Goal: Navigation & Orientation: Find specific page/section

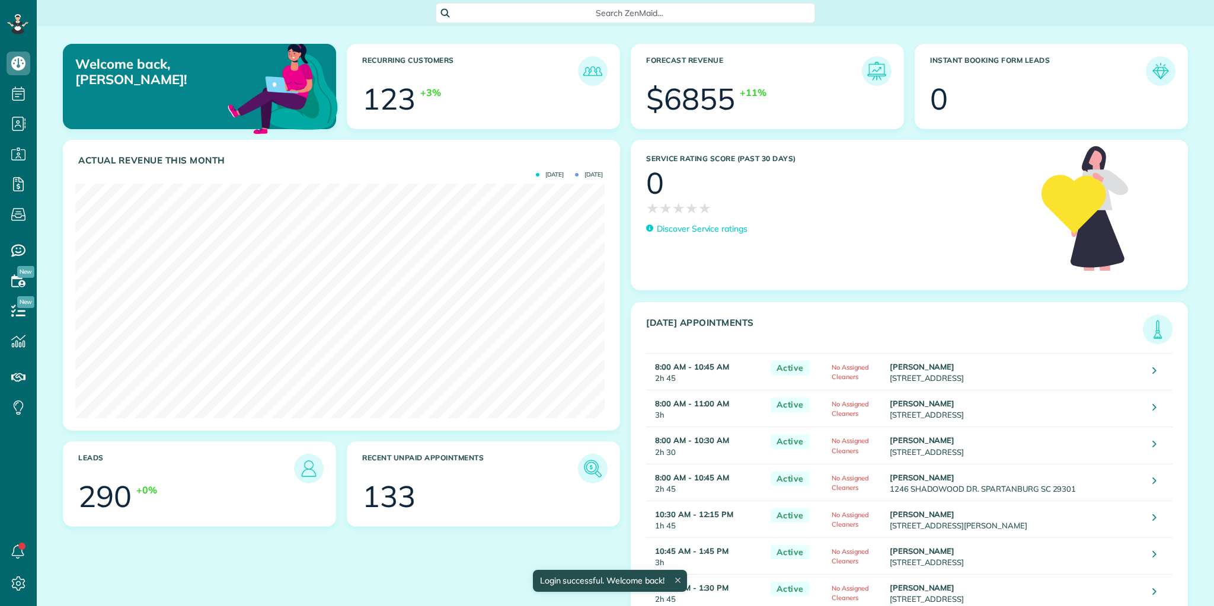
scroll to position [234, 529]
click at [1156, 328] on img at bounding box center [1157, 329] width 27 height 27
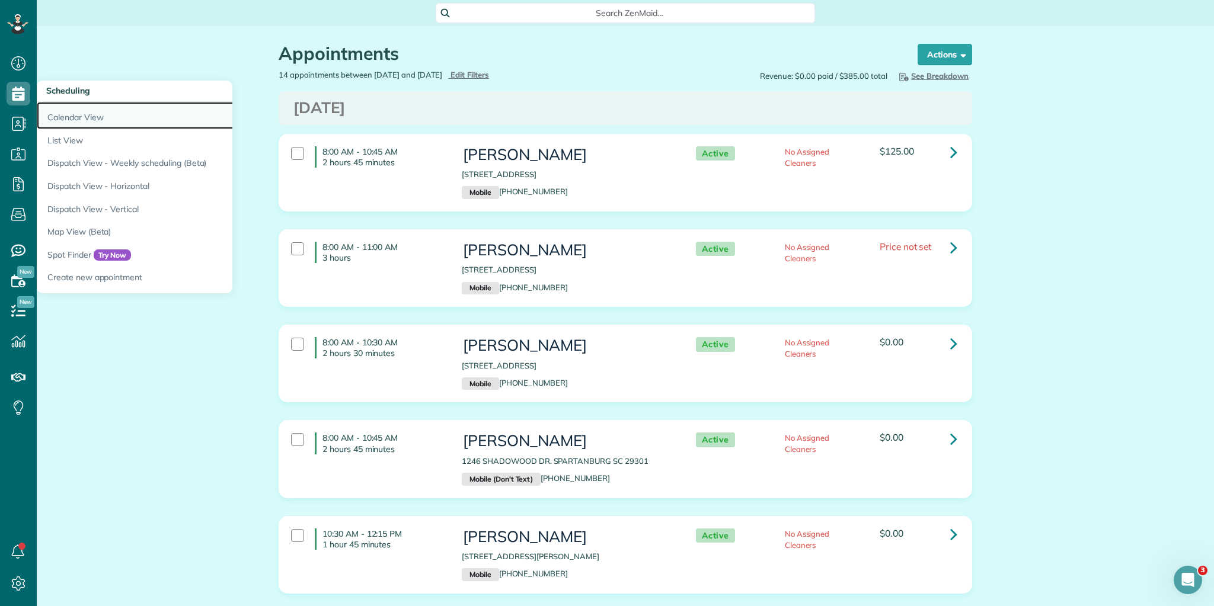
click at [71, 116] on link "Calendar View" at bounding box center [185, 115] width 296 height 27
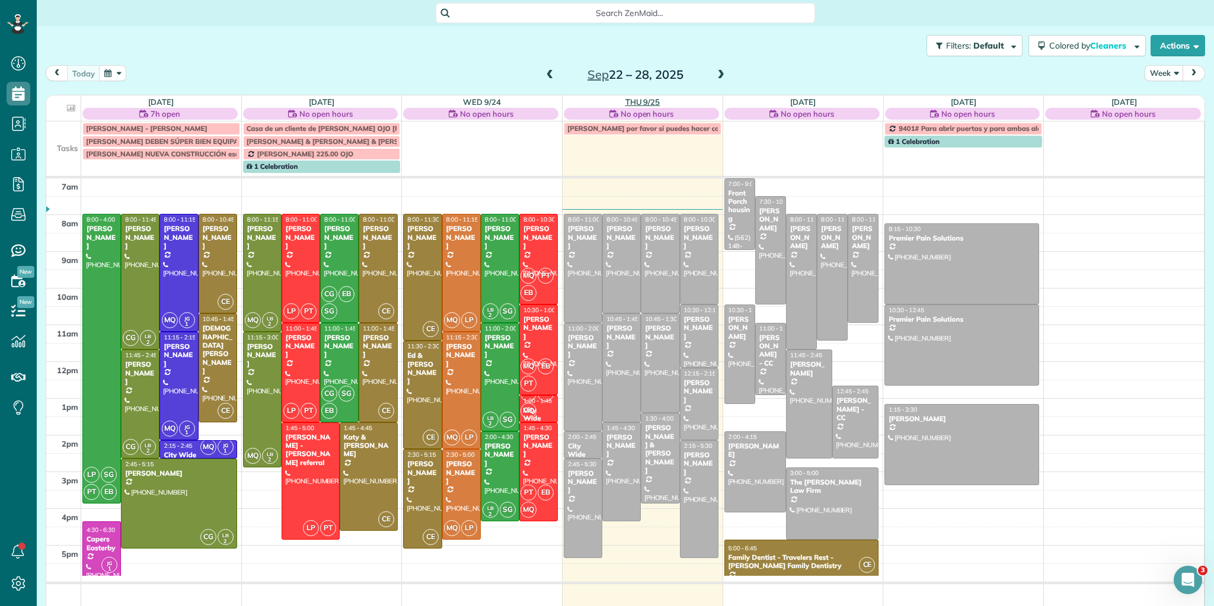
click at [645, 101] on link "Thu 9/25" at bounding box center [642, 101] width 35 height 9
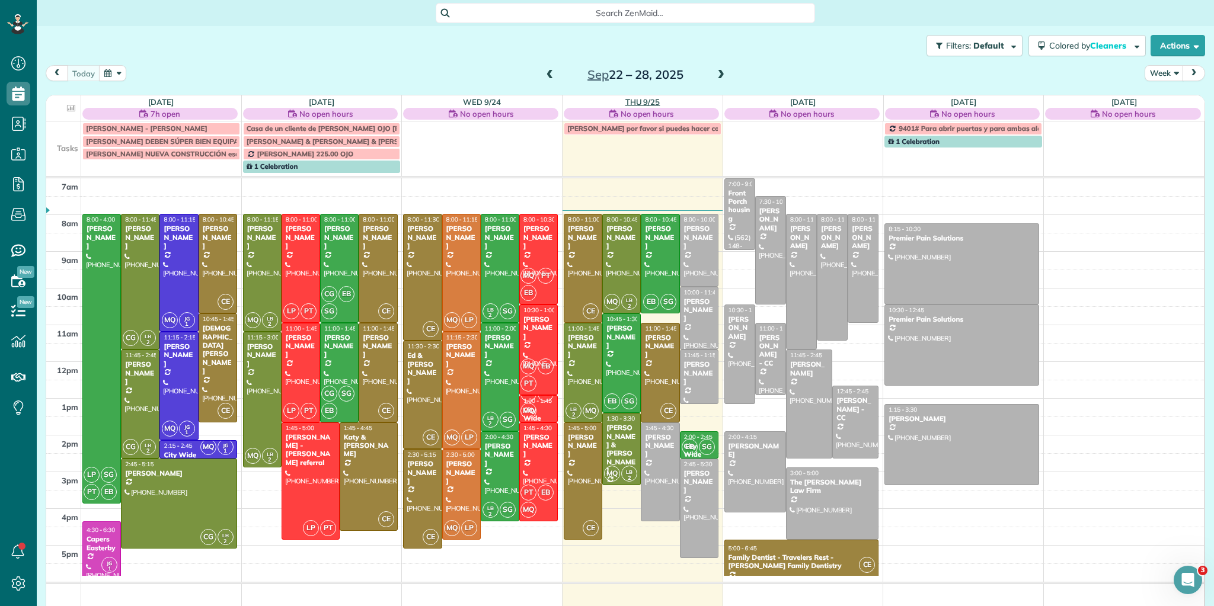
click at [643, 100] on link "Thu 9/25" at bounding box center [642, 101] width 35 height 9
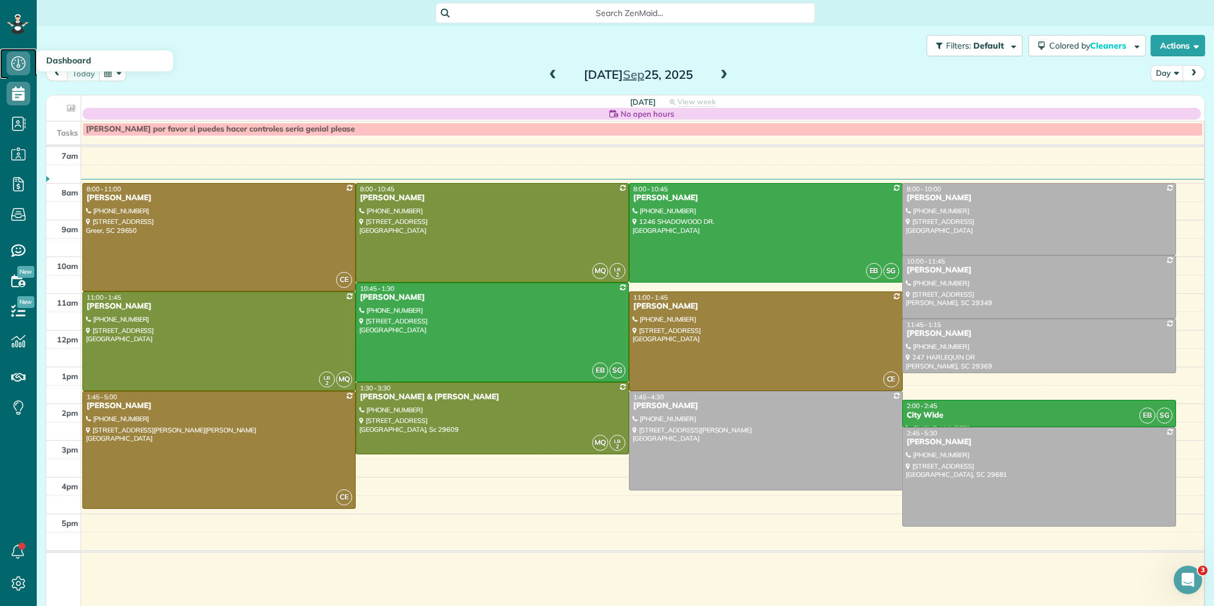
click at [14, 67] on icon at bounding box center [19, 64] width 24 height 24
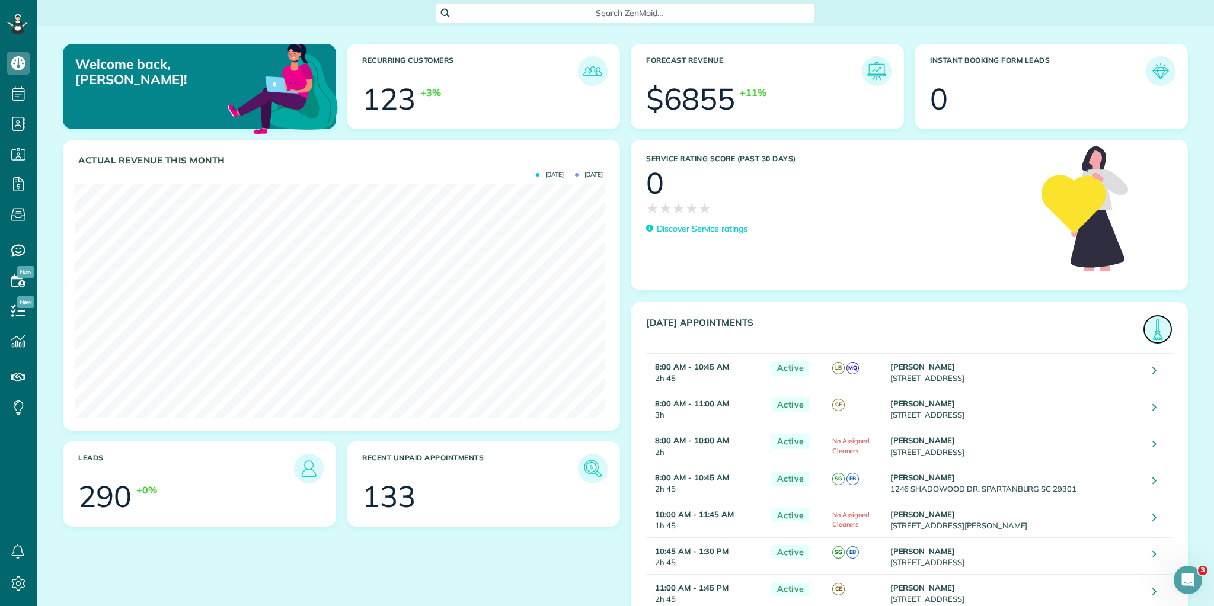
click at [1149, 332] on img at bounding box center [1157, 329] width 27 height 27
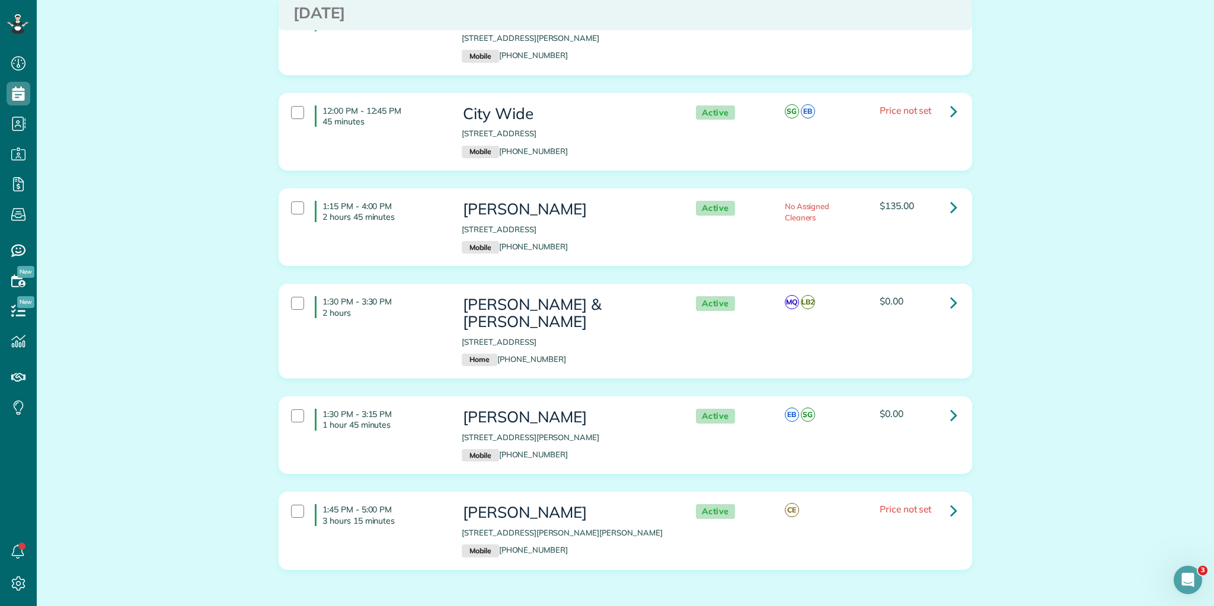
scroll to position [928, 0]
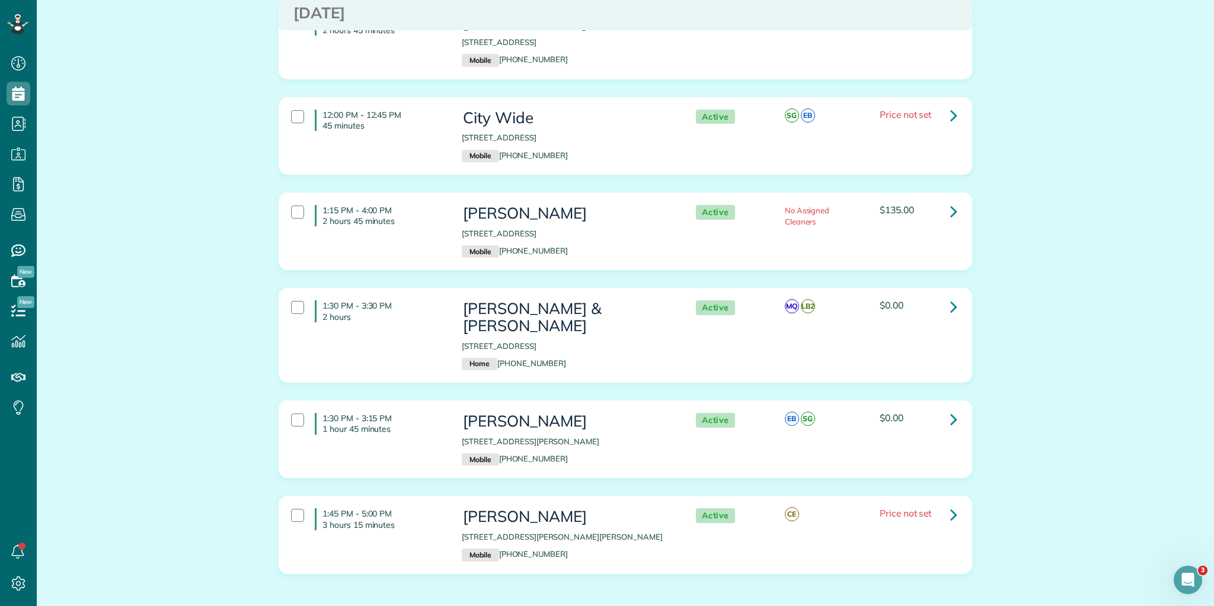
scroll to position [928, 0]
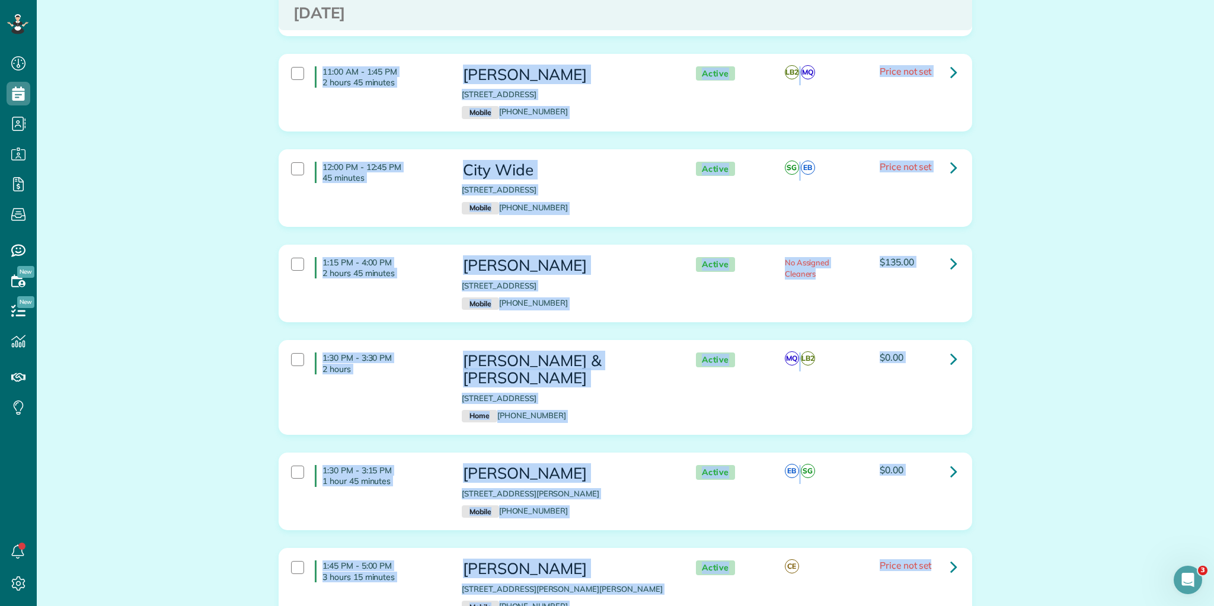
scroll to position [928, 0]
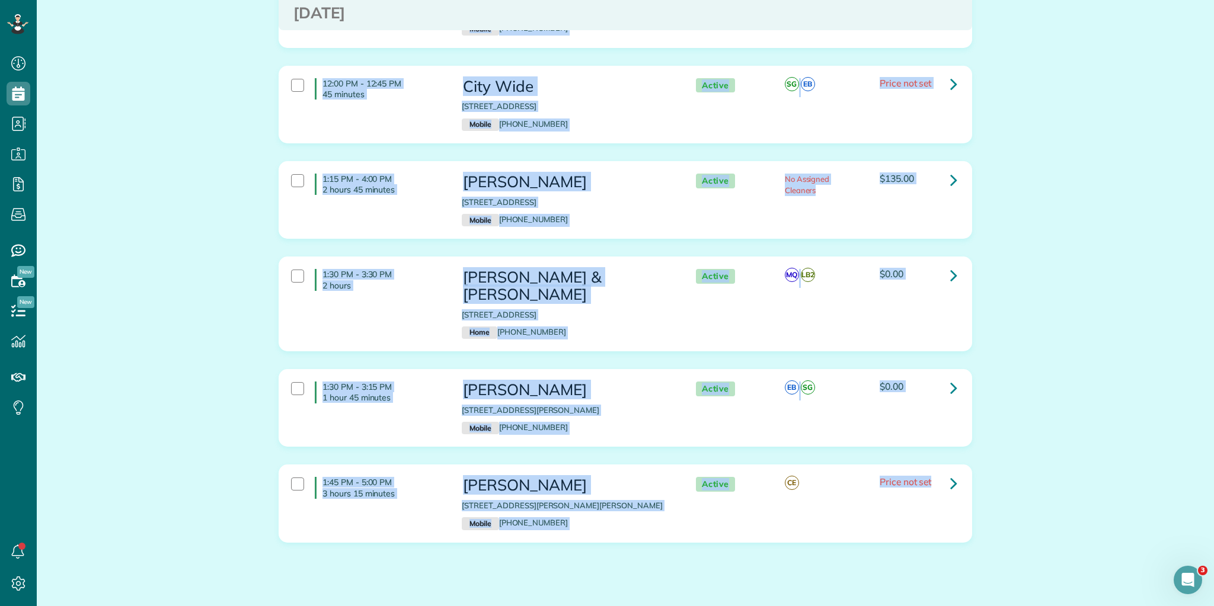
drag, startPoint x: 319, startPoint y: 148, endPoint x: 894, endPoint y: 510, distance: 679.5
copy div "8:00 AM - 10:45 AM 2 hours 45 minutes Margaret Wilson 222 LONGLEAF RD SPARTANBU…"
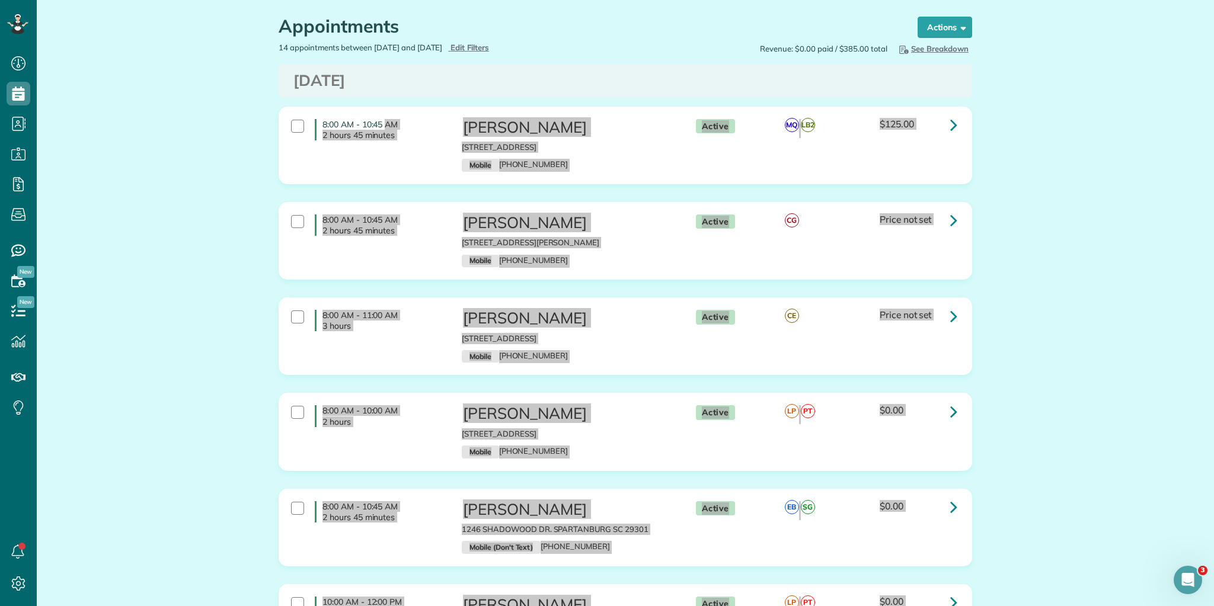
scroll to position [0, 0]
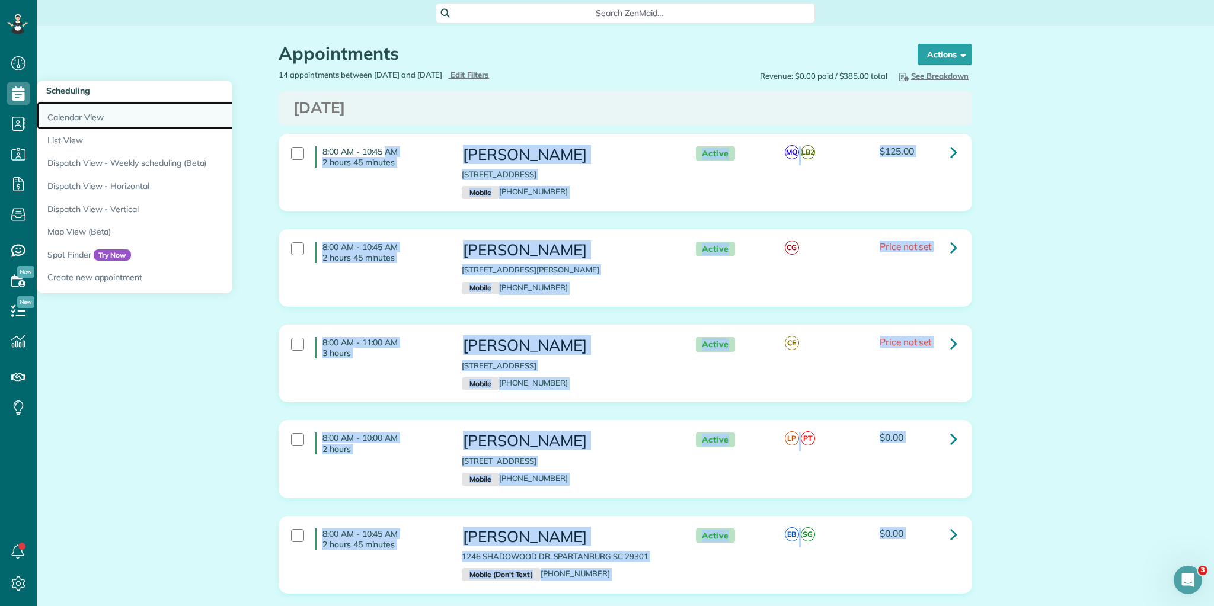
click at [75, 116] on link "Calendar View" at bounding box center [185, 115] width 296 height 27
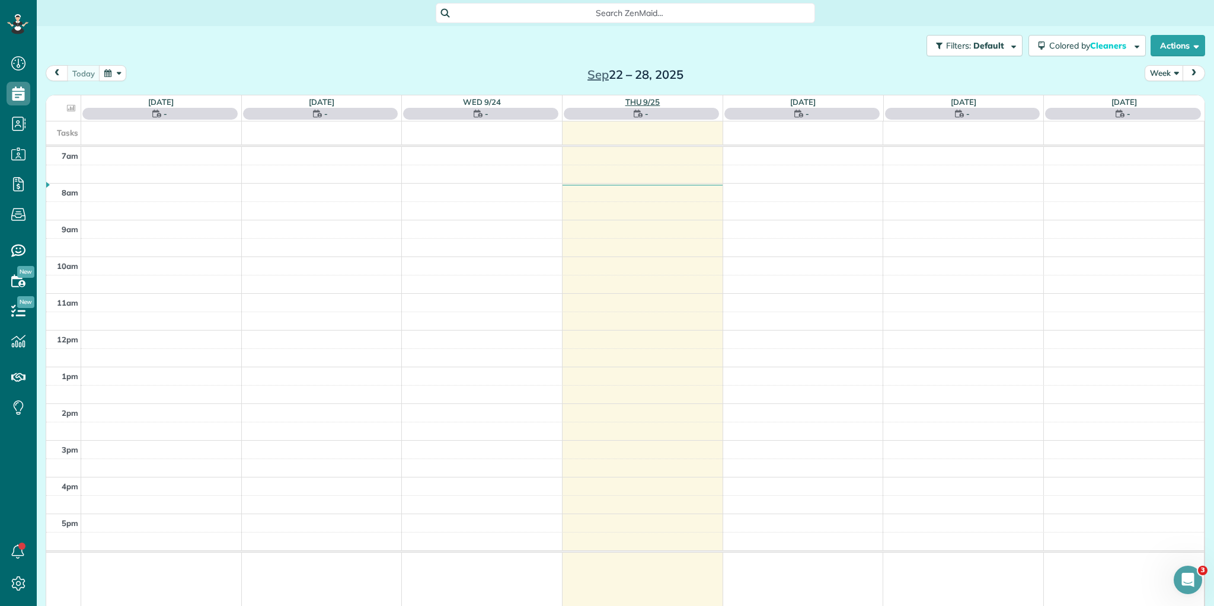
click at [639, 100] on link "Thu 9/25" at bounding box center [642, 101] width 35 height 9
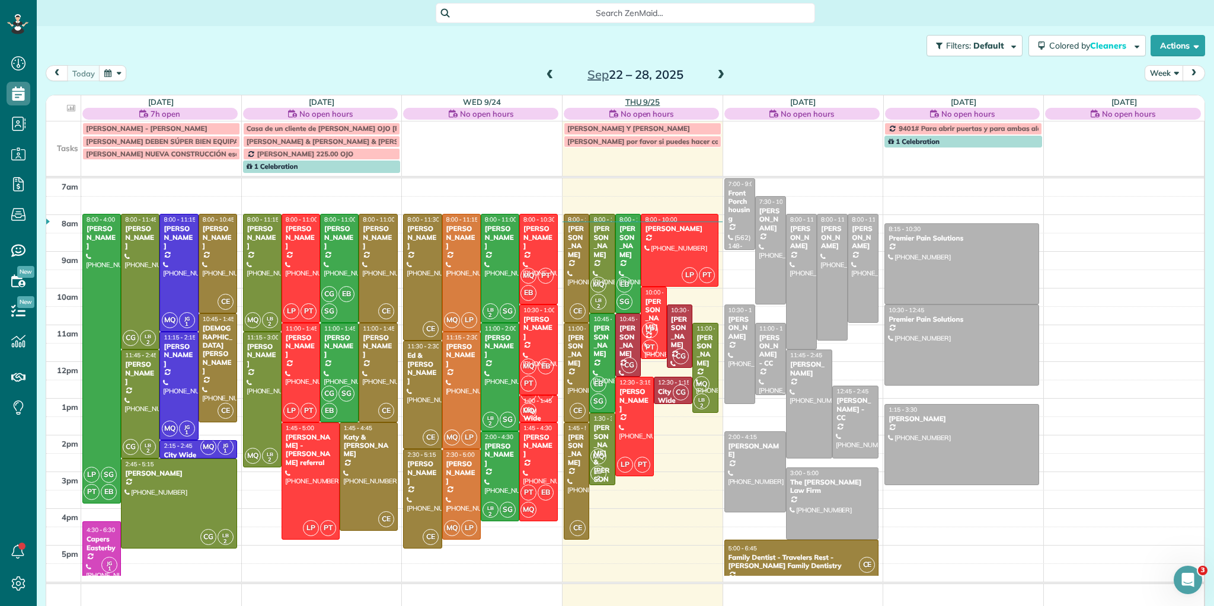
click at [629, 103] on link "Thu 9/25" at bounding box center [642, 101] width 35 height 9
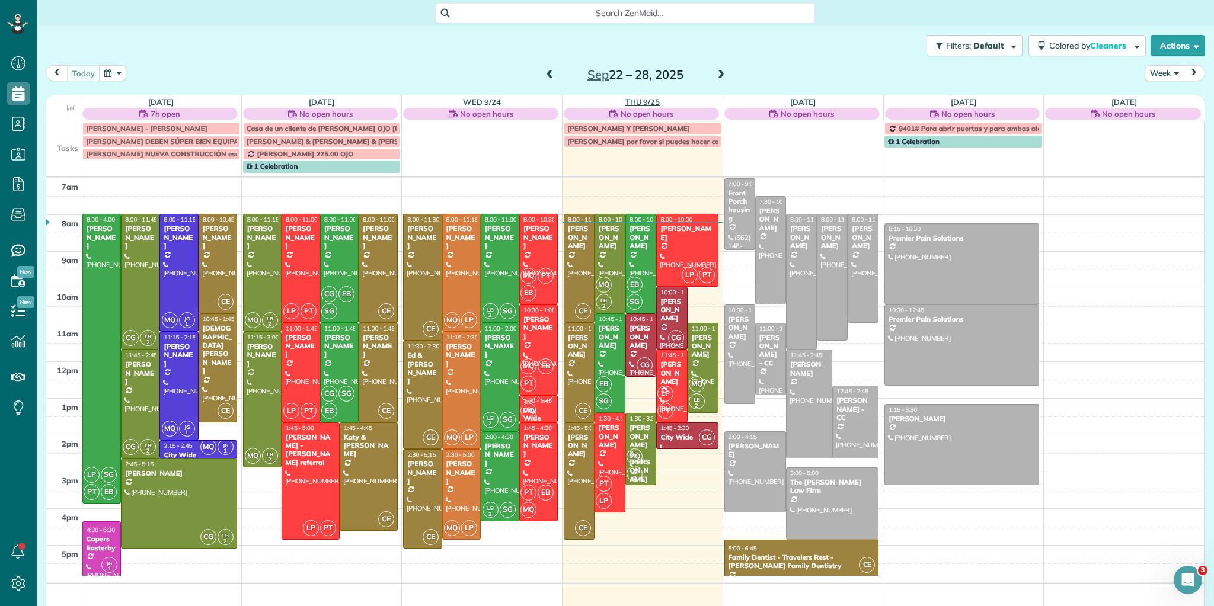
click at [640, 99] on link "Thu 9/25" at bounding box center [642, 101] width 35 height 9
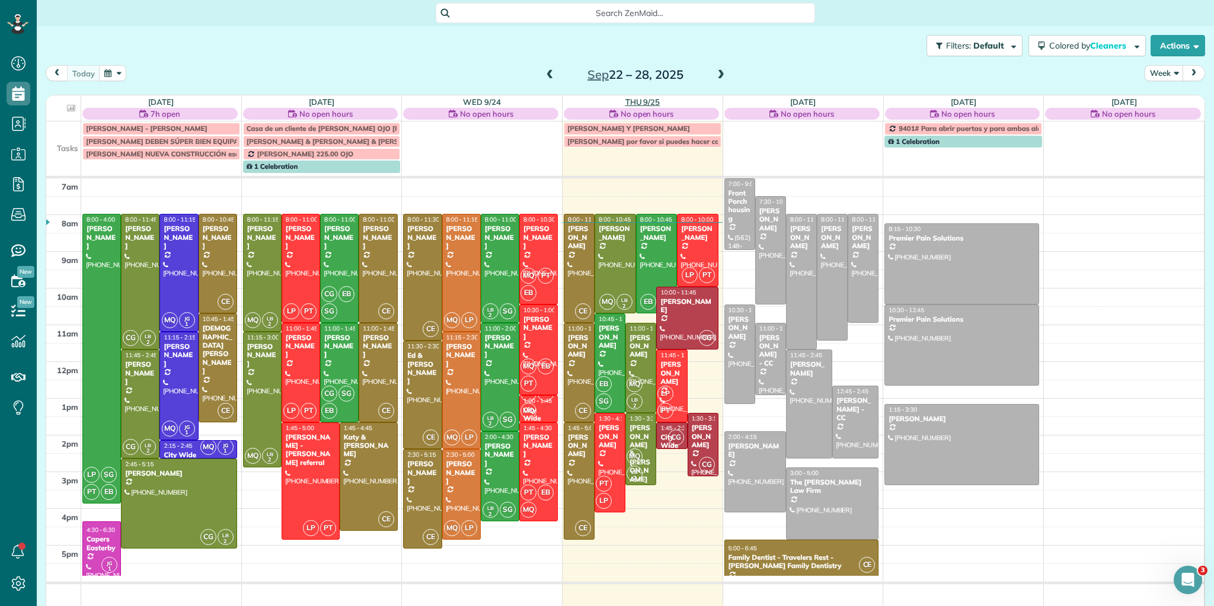
click at [635, 103] on link "Thu 9/25" at bounding box center [642, 101] width 35 height 9
click at [640, 100] on link "Thu 9/25" at bounding box center [642, 101] width 35 height 9
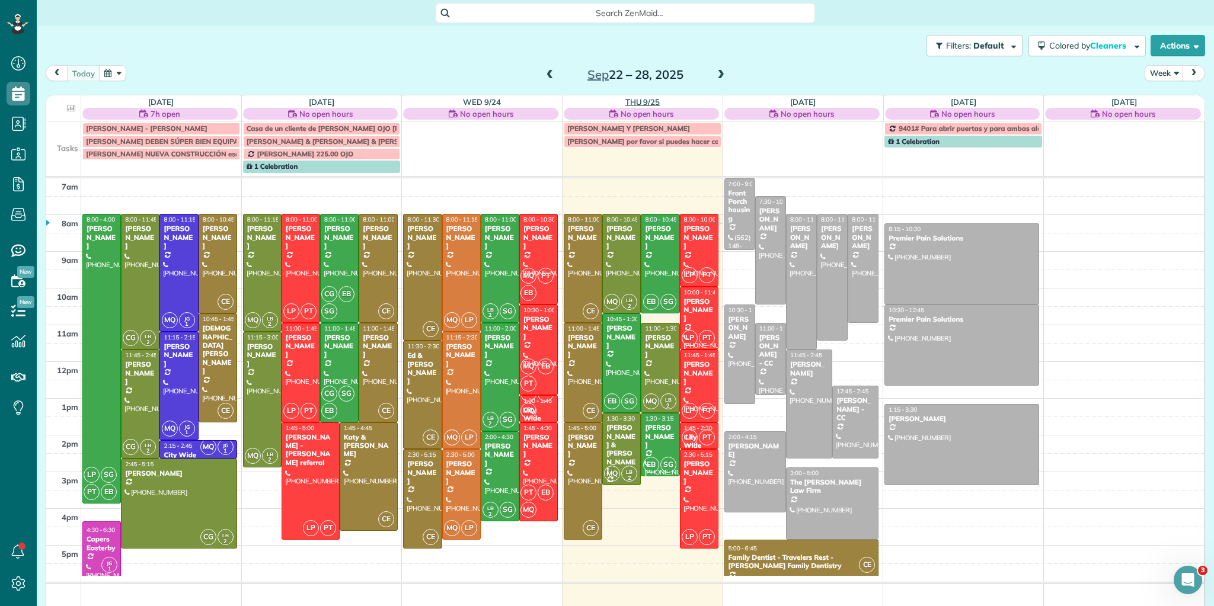
click at [640, 100] on link "Thu 9/25" at bounding box center [642, 101] width 35 height 9
